Goal: Information Seeking & Learning: Learn about a topic

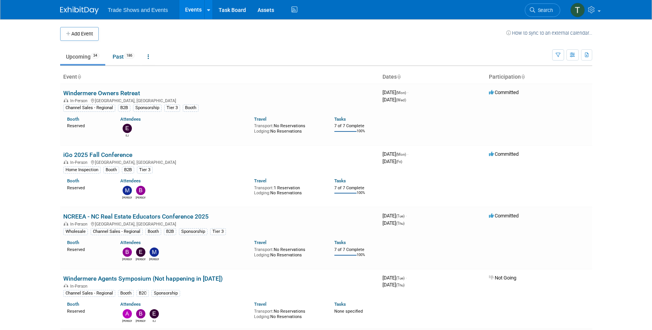
click at [534, 11] on icon at bounding box center [532, 9] width 5 height 5
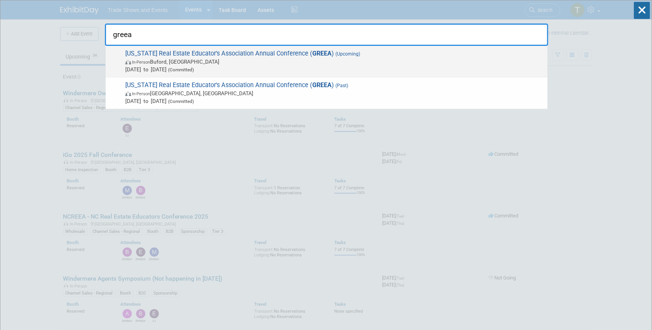
type input "greea"
click at [241, 52] on span "Georgia Real Estate Educator's Association Annual Conference ( GREEA ) (Upcomin…" at bounding box center [333, 62] width 421 height 24
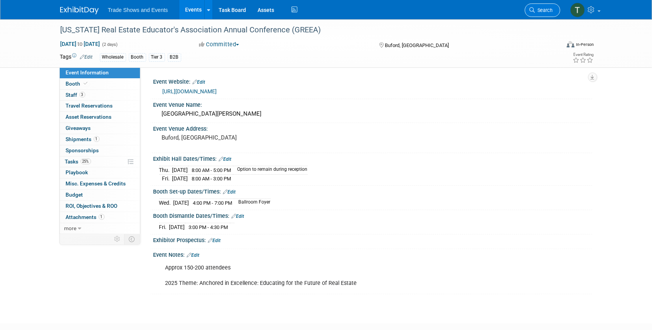
click at [531, 11] on icon at bounding box center [532, 9] width 5 height 5
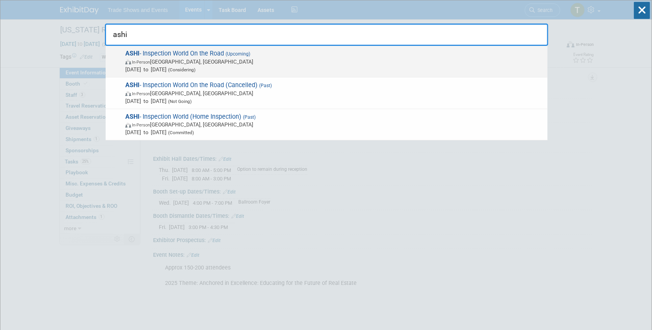
type input "ashi"
click at [208, 52] on span "ASHI - Inspection World On the Road (Upcoming) In-Person University Park, IL Ju…" at bounding box center [333, 62] width 421 height 24
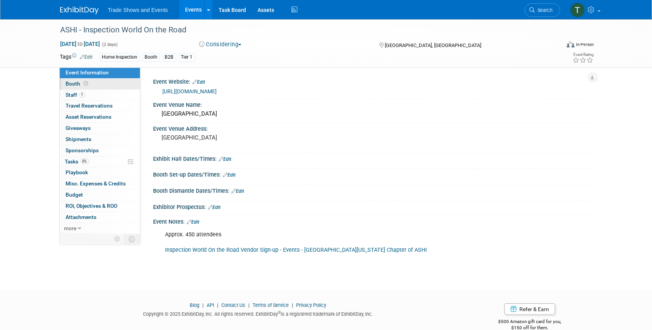
click at [91, 82] on link "Booth" at bounding box center [100, 84] width 80 height 11
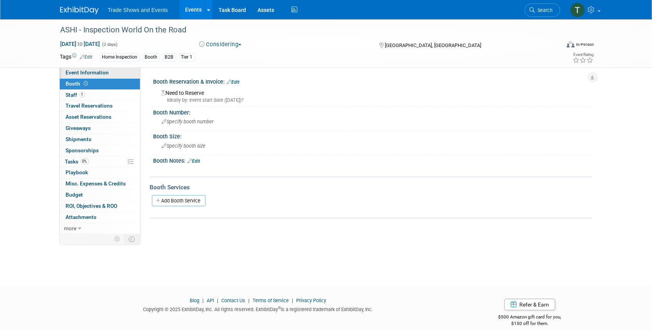
click at [89, 74] on span "Event Information" at bounding box center [87, 72] width 43 height 6
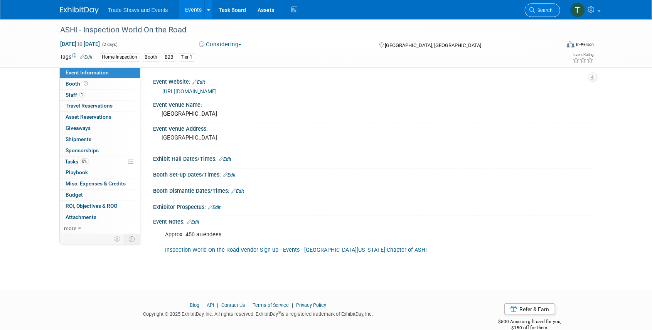
click at [552, 9] on span "Search" at bounding box center [544, 10] width 18 height 6
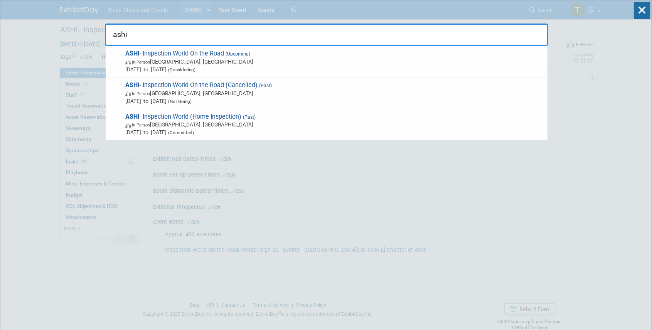
type input "ashi"
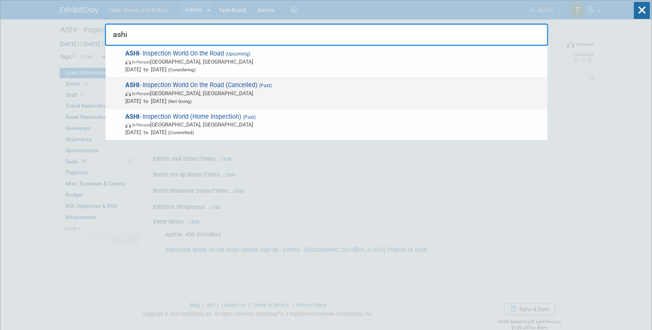
click at [205, 83] on span "ASHI - Inspection World On the Road (Cancelled) (Past) In-Person University Par…" at bounding box center [333, 93] width 421 height 24
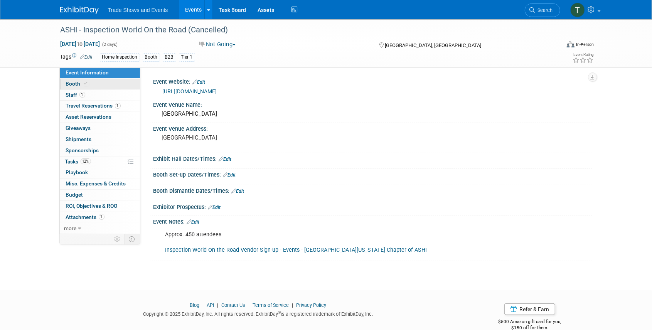
click at [83, 83] on span at bounding box center [86, 84] width 7 height 6
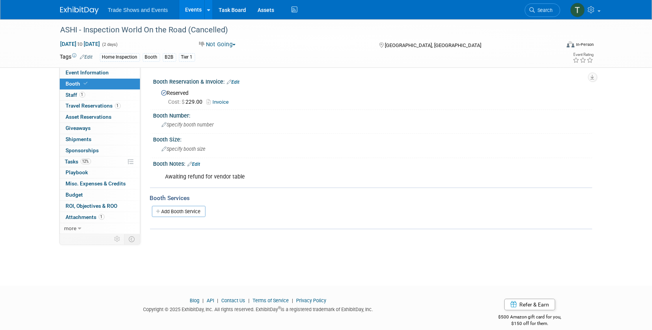
click at [194, 10] on link "Events" at bounding box center [193, 9] width 28 height 19
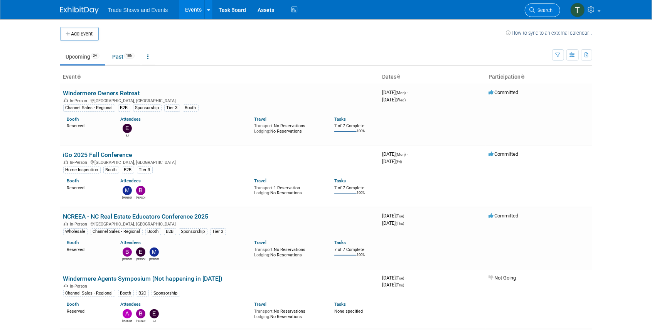
click at [531, 9] on icon at bounding box center [532, 9] width 5 height 5
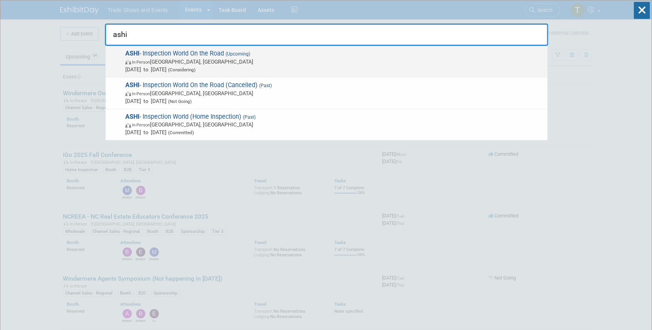
type input "ashi"
click at [200, 52] on span "ASHI - Inspection World On the Road (Upcoming) In-Person University Park, IL Ju…" at bounding box center [333, 62] width 421 height 24
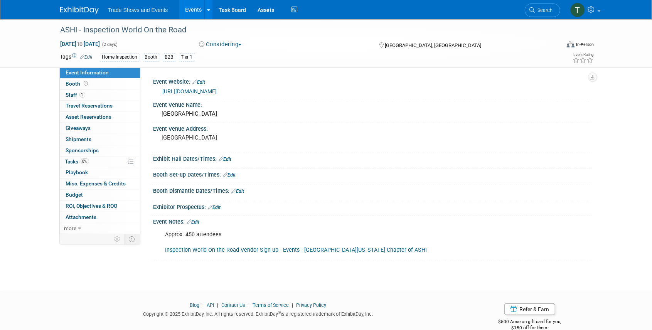
click at [204, 93] on link "[URL][DOMAIN_NAME]" at bounding box center [190, 91] width 54 height 6
click at [194, 10] on link "Events" at bounding box center [193, 9] width 28 height 19
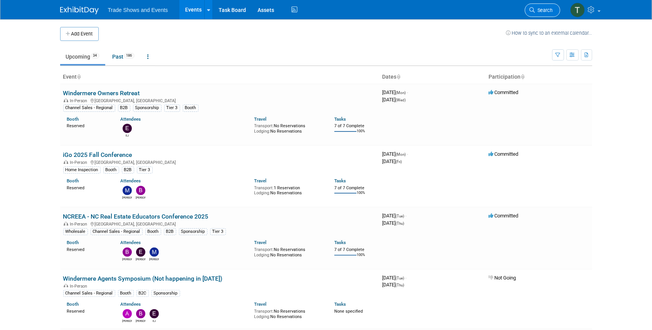
click at [534, 14] on link "Search" at bounding box center [542, 9] width 35 height 13
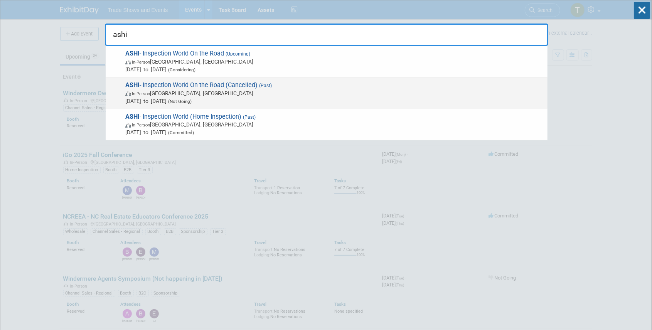
type input "ashi"
click at [208, 84] on span "ASHI - Inspection World On the Road (Cancelled) (Past) In-Person University Par…" at bounding box center [333, 93] width 421 height 24
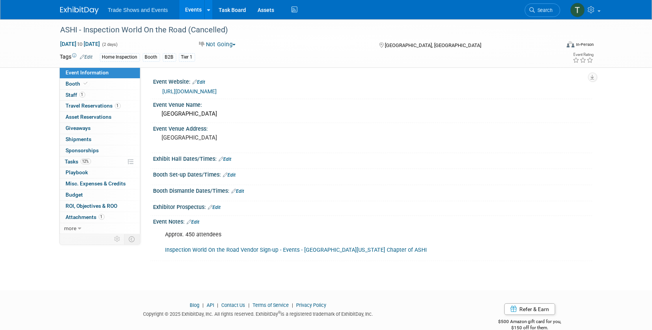
click at [206, 91] on link "[URL][DOMAIN_NAME]" at bounding box center [190, 91] width 54 height 6
click at [217, 91] on link "[URL][DOMAIN_NAME]" at bounding box center [190, 91] width 54 height 6
click at [533, 12] on link "Search" at bounding box center [542, 9] width 35 height 13
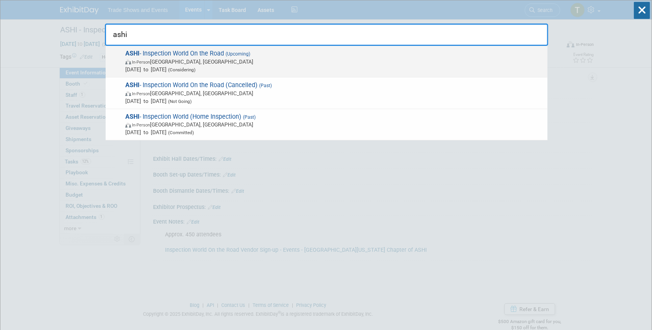
type input "ashi"
click at [211, 48] on div "ASHI - Inspection World On the Road (Upcoming) In-Person University Park, IL Ju…" at bounding box center [327, 62] width 442 height 32
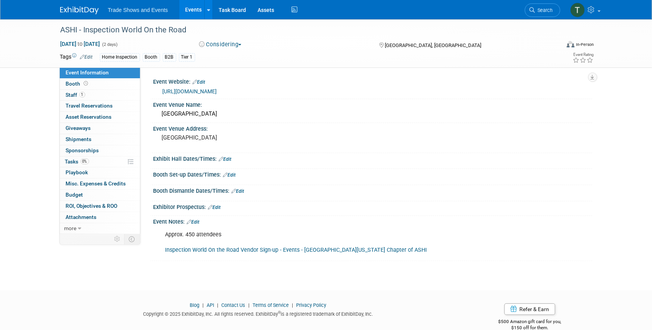
click at [204, 83] on link "Edit" at bounding box center [199, 81] width 13 height 5
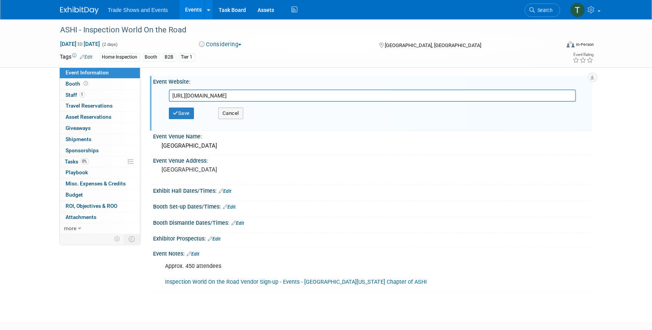
click at [257, 96] on input "[URL][DOMAIN_NAME]" at bounding box center [372, 95] width 407 height 12
drag, startPoint x: 257, startPoint y: 96, endPoint x: 268, endPoint y: 96, distance: 10.8
click at [257, 96] on input "[URL][DOMAIN_NAME]" at bounding box center [372, 95] width 407 height 12
type input "[URL][DOMAIN_NAME]"
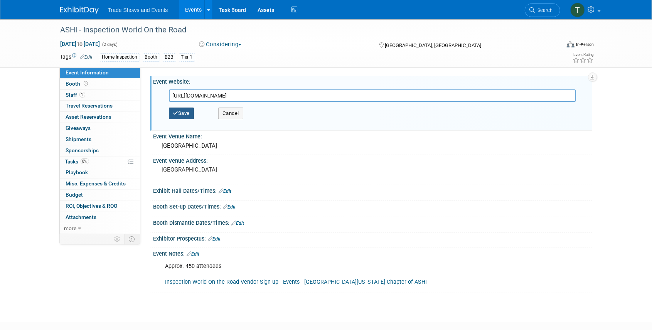
click at [183, 112] on button "Save" at bounding box center [181, 114] width 25 height 12
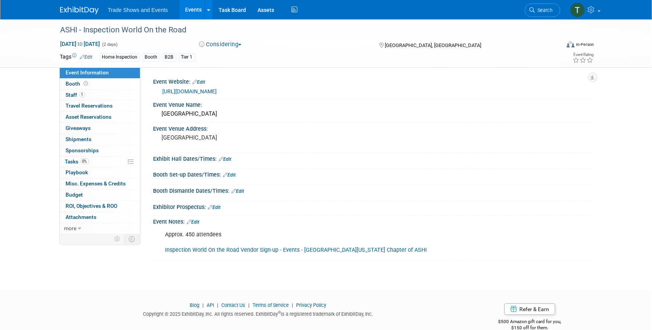
click at [193, 8] on link "Events" at bounding box center [193, 9] width 28 height 19
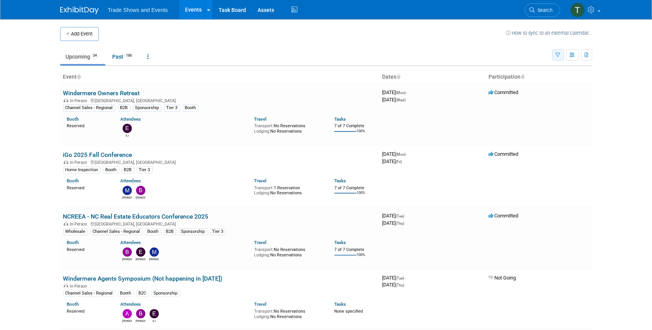
click at [558, 50] on button "button" at bounding box center [558, 54] width 12 height 11
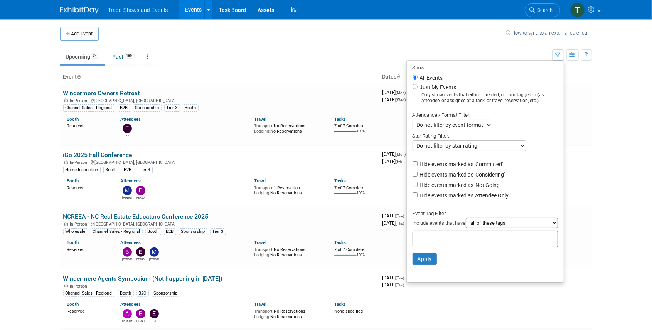
click at [467, 184] on label "Hide events marked as 'Not Going'" at bounding box center [459, 185] width 83 height 8
click at [418, 184] on input "Hide events marked as 'Not Going'" at bounding box center [415, 184] width 5 height 5
checkbox input "true"
click at [465, 195] on label "Hide events marked as 'Attendee Only'" at bounding box center [463, 196] width 91 height 8
click at [418, 195] on input "Hide events marked as 'Attendee Only'" at bounding box center [415, 194] width 5 height 5
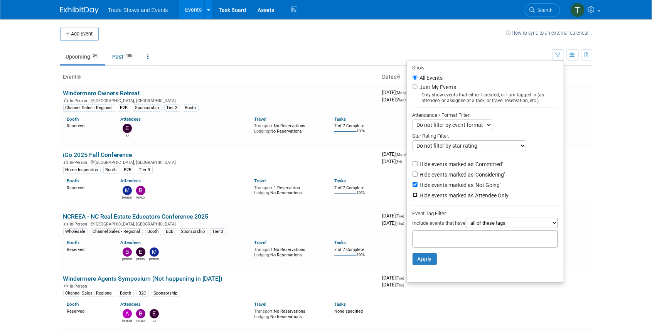
checkbox input "true"
click at [422, 256] on button "Apply" at bounding box center [425, 259] width 25 height 12
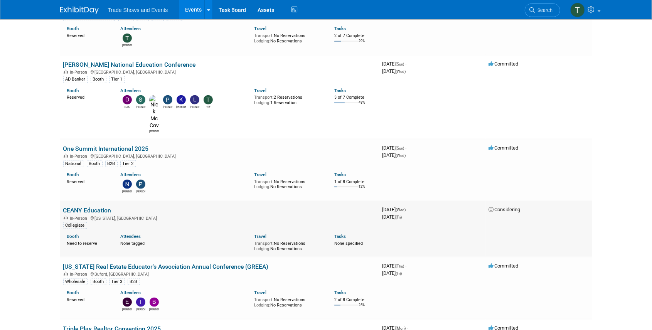
scroll to position [591, 0]
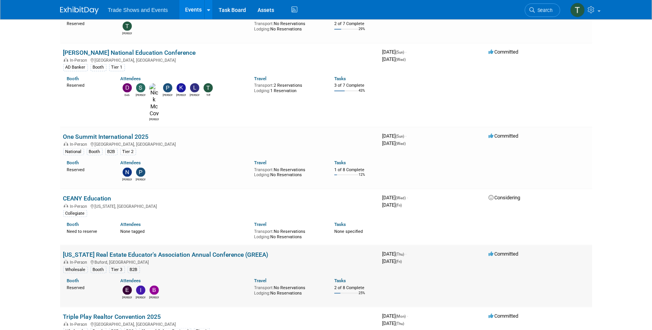
click at [223, 251] on link "[US_STATE] Real Estate Educator's Association Annual Conference (GREEA)" at bounding box center [166, 254] width 206 height 7
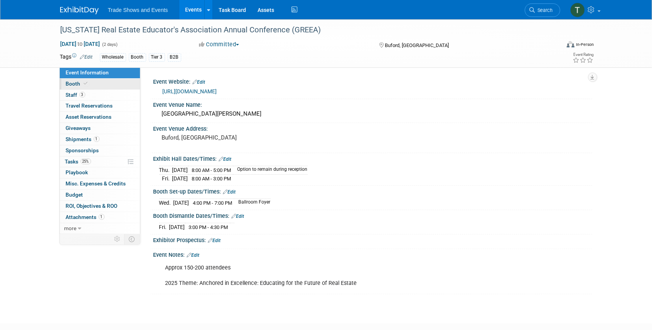
click at [76, 83] on span "Booth" at bounding box center [78, 84] width 24 height 6
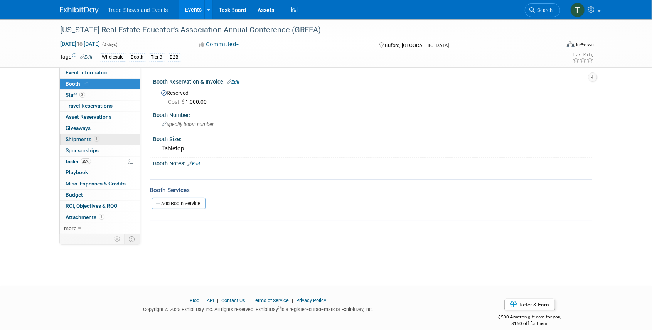
click at [82, 138] on span "Shipments 1" at bounding box center [83, 139] width 34 height 6
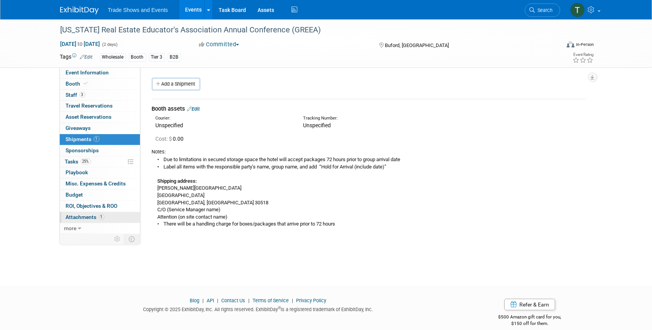
click at [95, 215] on span "Attachments 1" at bounding box center [85, 217] width 39 height 6
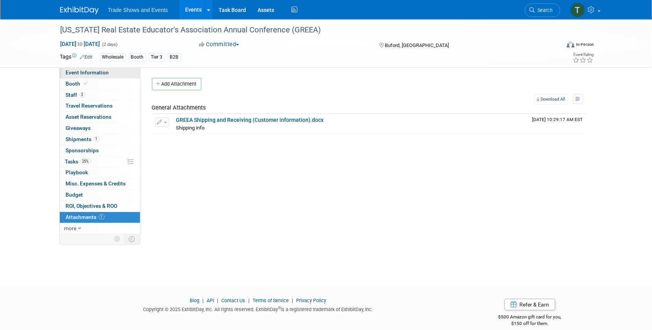
click at [85, 73] on span "Event Information" at bounding box center [87, 72] width 43 height 6
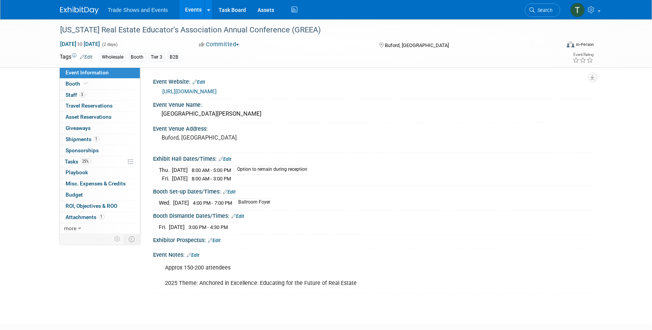
drag, startPoint x: 192, startPoint y: 8, endPoint x: 200, endPoint y: 10, distance: 8.3
click at [192, 8] on link "Events" at bounding box center [193, 9] width 28 height 19
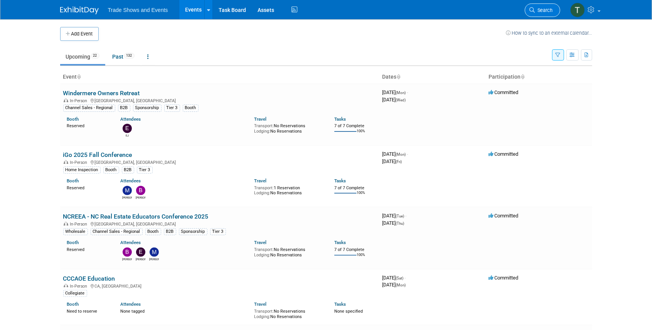
click at [546, 11] on span "Search" at bounding box center [544, 10] width 18 height 6
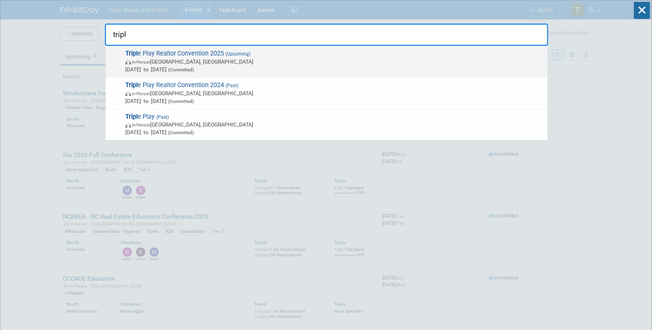
type input "tripl"
click at [219, 54] on span "Tripl e Play Realtor Convention 2025 (Upcoming) In-Person Atlantic City, NJ Dec…" at bounding box center [333, 62] width 421 height 24
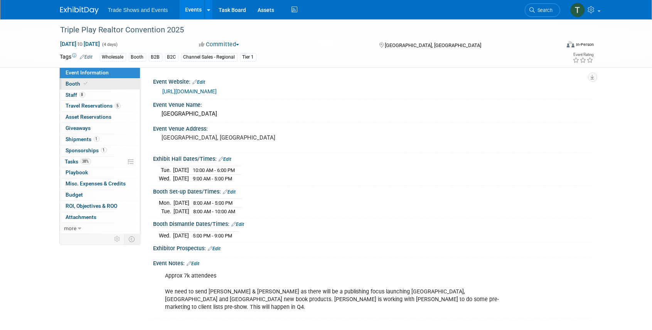
click at [72, 86] on span "Booth" at bounding box center [78, 84] width 24 height 6
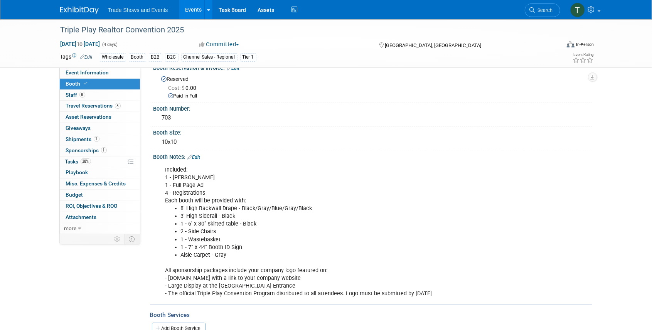
scroll to position [25, 0]
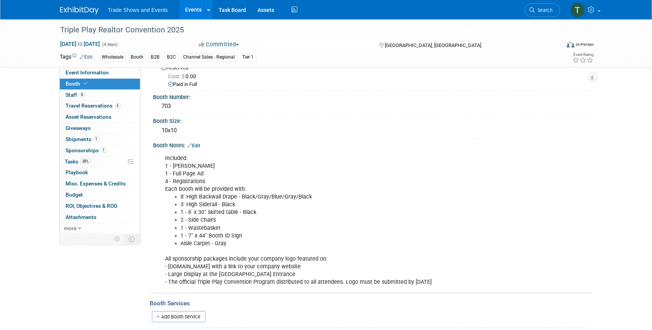
drag, startPoint x: 98, startPoint y: 152, endPoint x: 118, endPoint y: 154, distance: 19.8
click at [98, 152] on span "Sponsorships 1" at bounding box center [86, 150] width 41 height 6
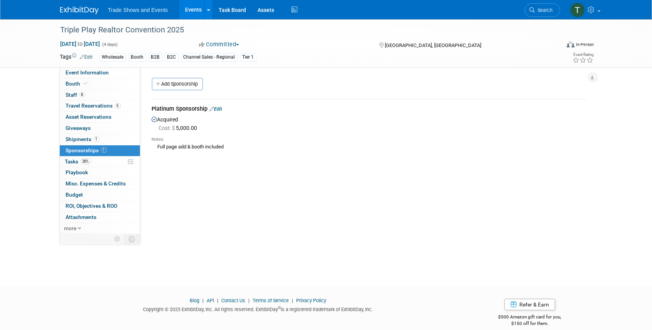
click at [190, 6] on link "Events" at bounding box center [193, 9] width 28 height 19
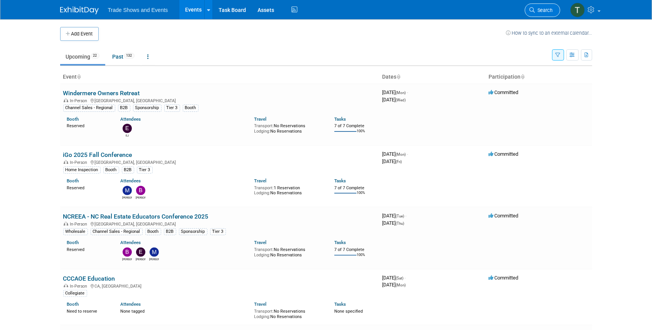
click at [548, 12] on span "Search" at bounding box center [544, 10] width 18 height 6
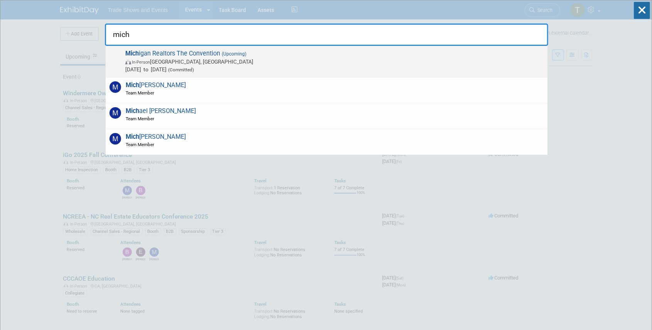
type input "mich"
click at [164, 54] on span "Mich igan Realtors The Convention (Upcoming) In-Person [GEOGRAPHIC_DATA], [GEOG…" at bounding box center [333, 62] width 421 height 24
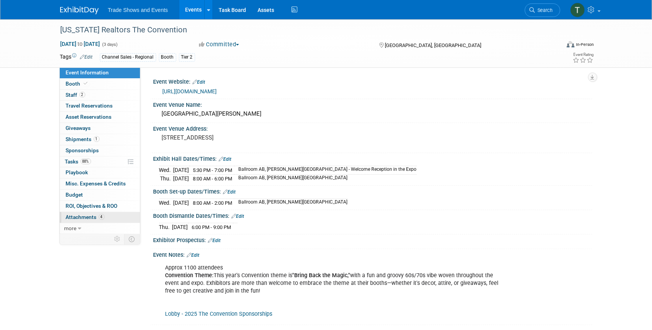
click at [79, 216] on span "Attachments 4" at bounding box center [85, 217] width 39 height 6
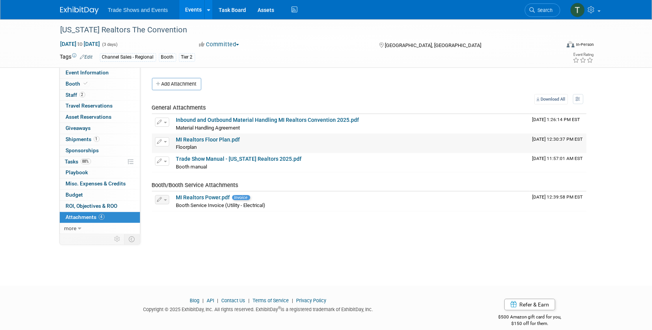
click at [202, 138] on link "MI Realtors Floor Plan.pdf" at bounding box center [208, 139] width 64 height 6
click at [94, 86] on link "Booth" at bounding box center [100, 84] width 80 height 11
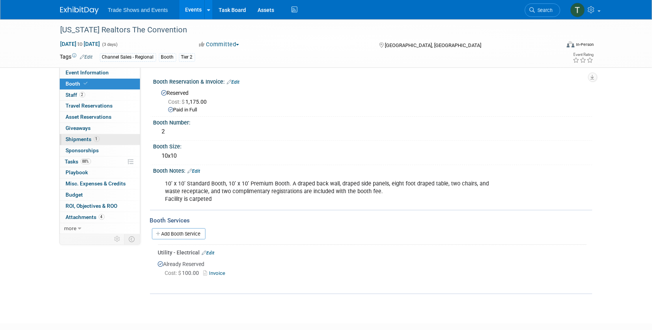
click at [73, 137] on span "Shipments 1" at bounding box center [83, 139] width 34 height 6
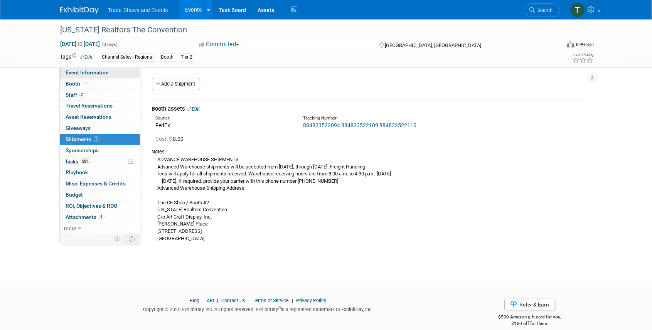
click at [83, 72] on span "Event Information" at bounding box center [87, 72] width 43 height 6
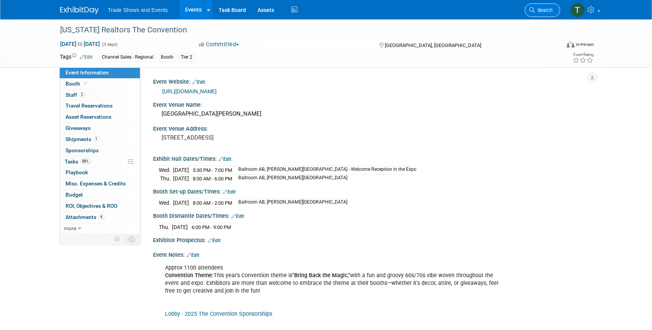
click at [549, 12] on span "Search" at bounding box center [544, 10] width 18 height 6
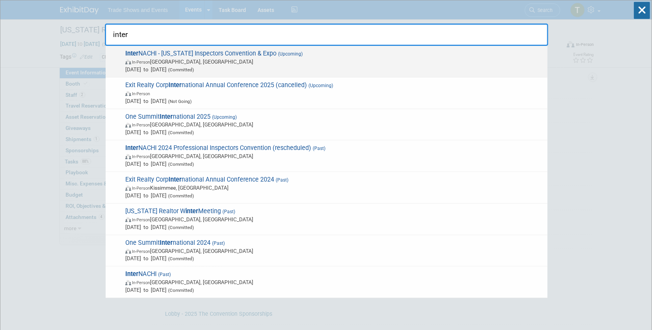
type input "inter"
click at [195, 53] on span "Inter NACHI - Texas Inspectors Convention & Expo (Upcoming) In-Person Dallas, T…" at bounding box center [333, 62] width 421 height 24
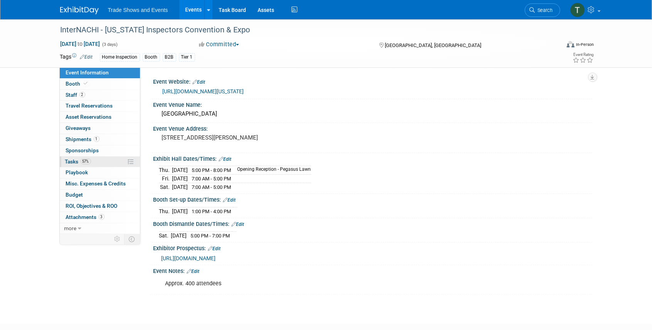
click at [76, 161] on span "Tasks 57%" at bounding box center [78, 161] width 26 height 6
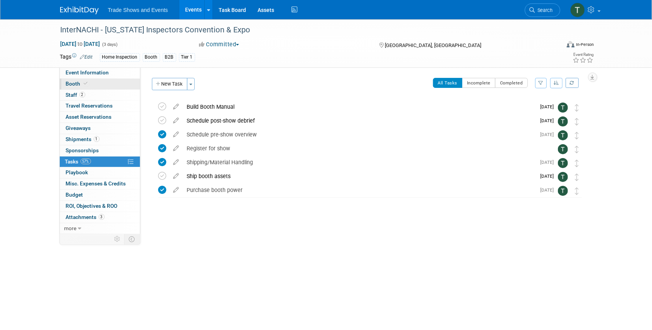
click at [71, 83] on span "Booth" at bounding box center [78, 84] width 24 height 6
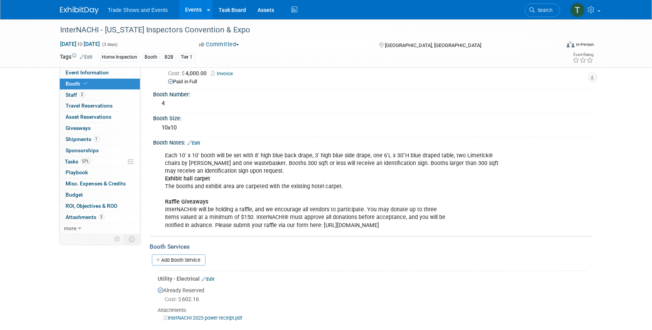
scroll to position [50, 0]
